Goal: Download file/media

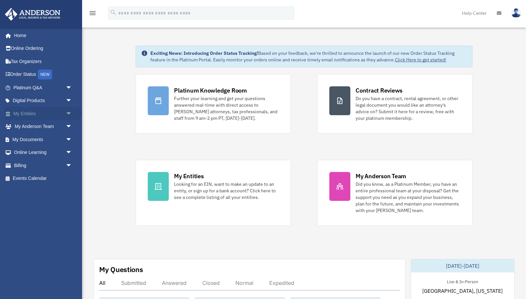
click at [71, 111] on span "arrow_drop_down" at bounding box center [72, 113] width 13 height 13
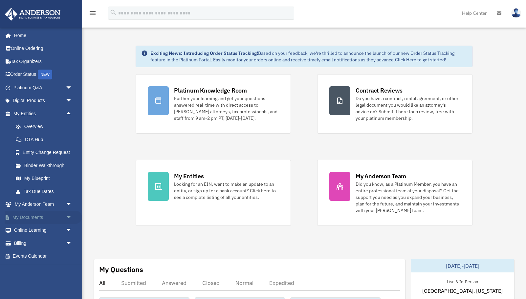
click at [66, 212] on span "arrow_drop_down" at bounding box center [72, 217] width 13 height 13
click at [30, 229] on link "Box" at bounding box center [45, 230] width 73 height 13
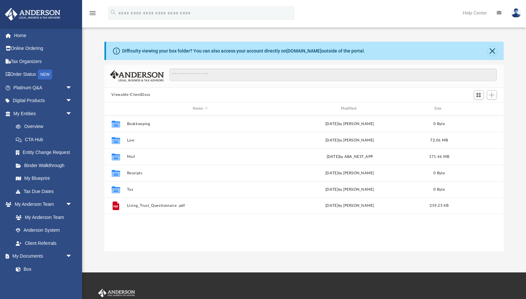
scroll to position [149, 399]
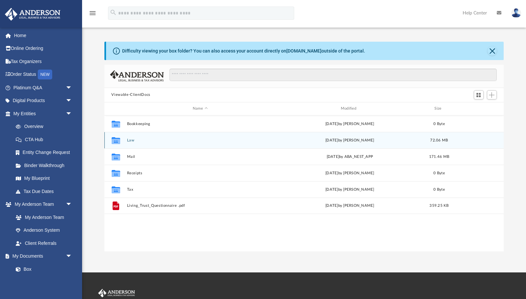
click at [129, 136] on div "Collaborated Folder Law [DATE] by [PERSON_NAME] 72.06 MB" at bounding box center [303, 140] width 399 height 16
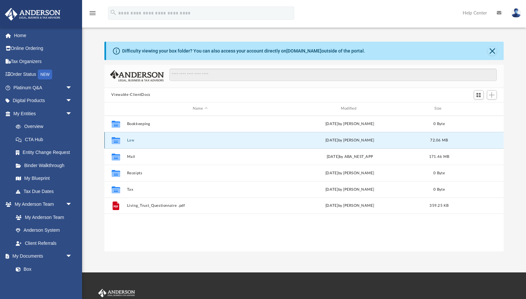
click at [131, 140] on button "Law" at bounding box center [200, 140] width 147 height 4
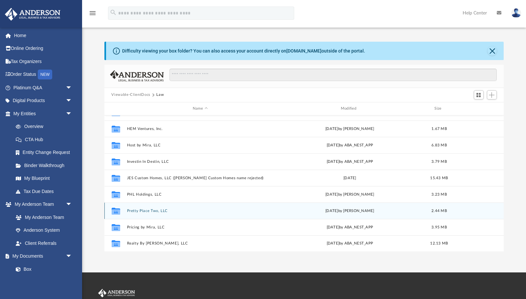
scroll to position [77, 0]
click at [147, 211] on button "Pretty Place Two, LLC" at bounding box center [200, 211] width 147 height 4
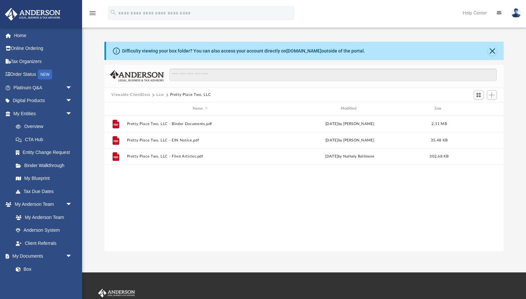
scroll to position [0, 0]
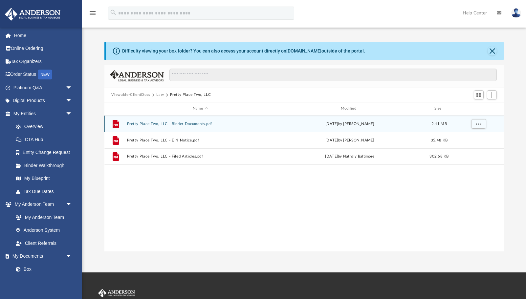
click at [192, 123] on button "Pretty Place Two, LLC - Binder Documents.pdf" at bounding box center [200, 124] width 147 height 4
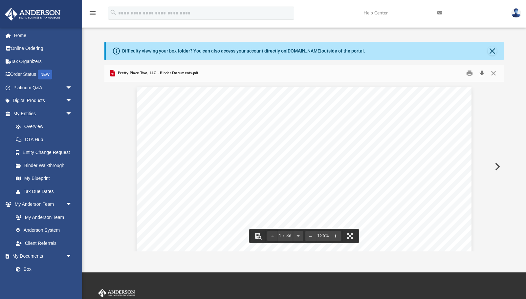
click at [483, 71] on button "Download" at bounding box center [482, 73] width 12 height 10
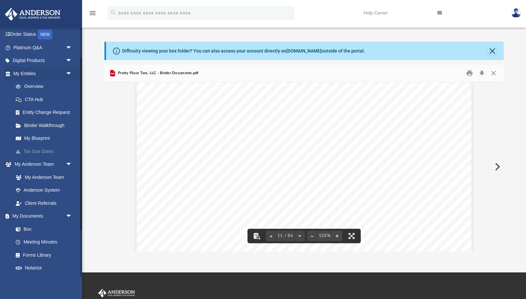
scroll to position [45, 0]
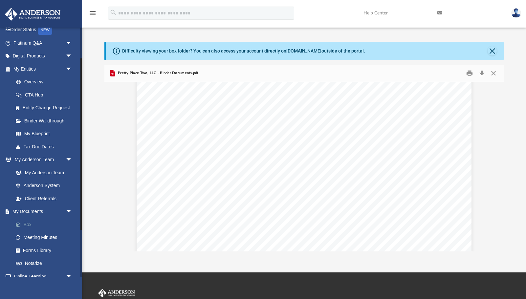
click at [27, 221] on link "Box" at bounding box center [45, 224] width 73 height 13
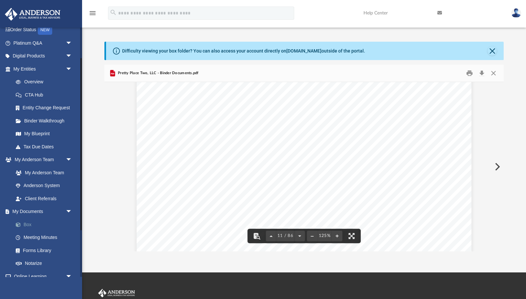
click at [28, 219] on link "Box" at bounding box center [45, 224] width 73 height 13
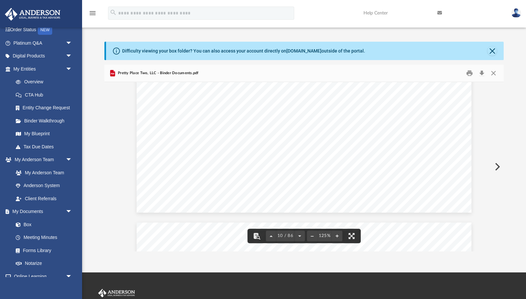
scroll to position [3815, 0]
click at [492, 75] on button "Close" at bounding box center [493, 73] width 12 height 10
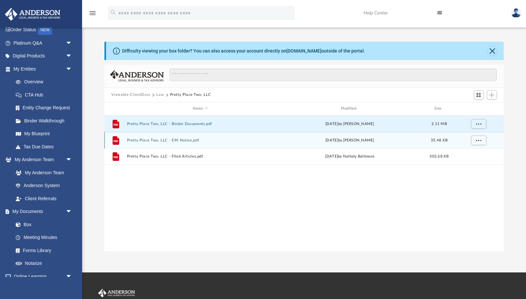
click at [190, 140] on button "Pretty Place Two, LLC - EIN Notice.pdf" at bounding box center [200, 140] width 147 height 4
